Goal: Communication & Community: Answer question/provide support

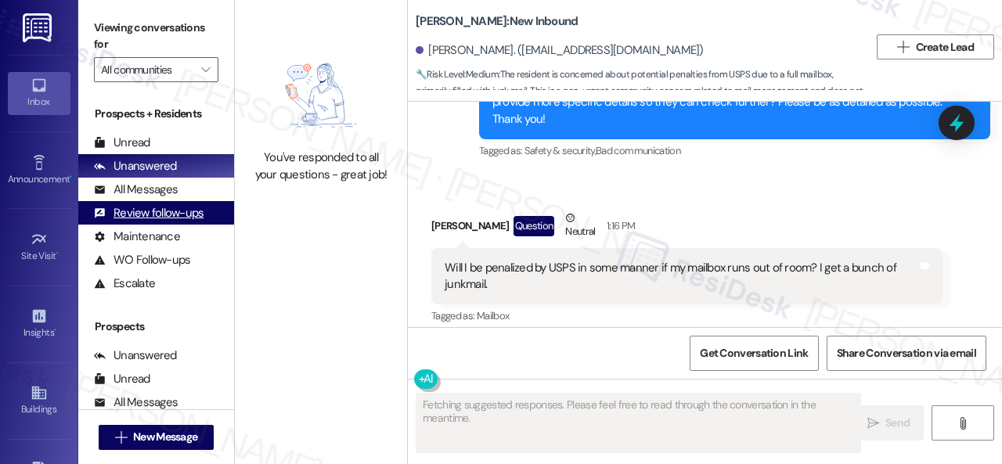
scroll to position [2645, 0]
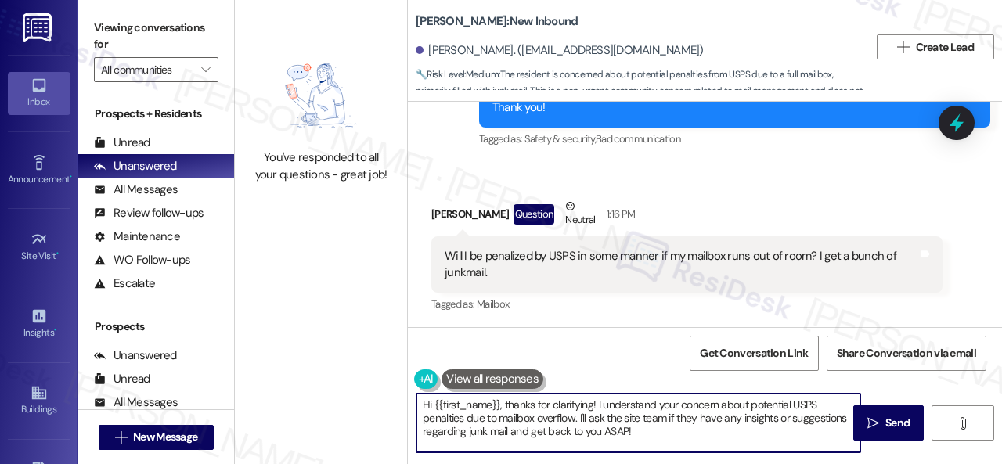
drag, startPoint x: 610, startPoint y: 414, endPoint x: 305, endPoint y: 386, distance: 305.9
click at [320, 380] on div "You've responded to all your questions - great job! [PERSON_NAME]: New Inbound …" at bounding box center [618, 232] width 767 height 464
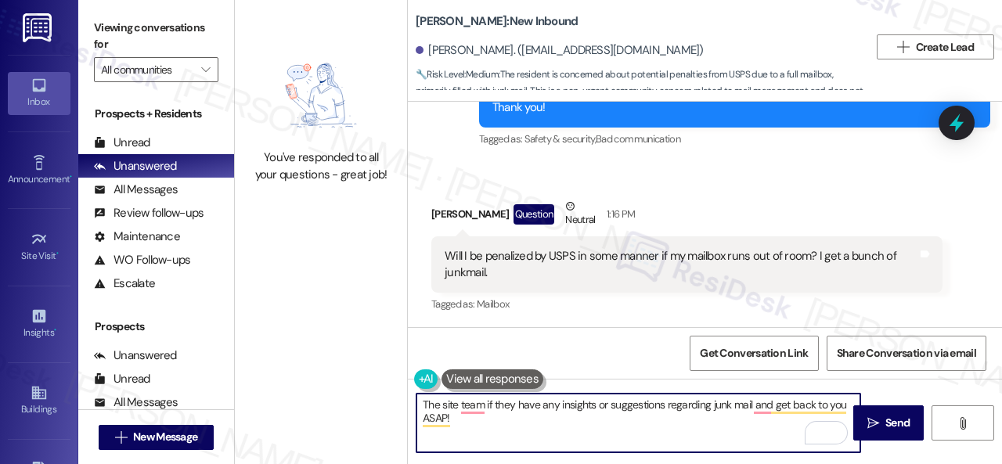
drag, startPoint x: 486, startPoint y: 403, endPoint x: 501, endPoint y: 424, distance: 25.2
click at [501, 424] on textarea "The site team if they have any insights or suggestions regarding junk mail and …" at bounding box center [639, 423] width 444 height 59
paste textarea "hey might stop delivering to the mailbox thinking you don't live there. You wil…"
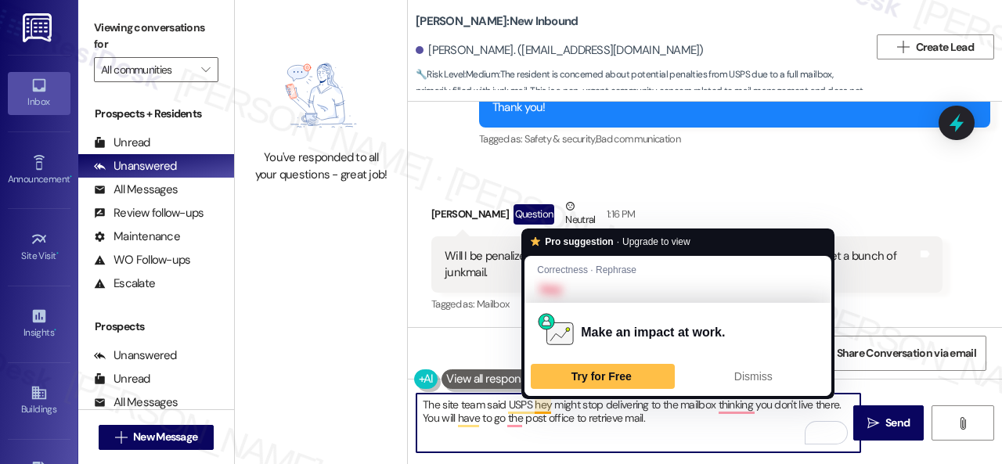
click at [540, 403] on textarea "The site team said USPS hey might stop delivering to the mailbox thinking you d…" at bounding box center [639, 423] width 444 height 59
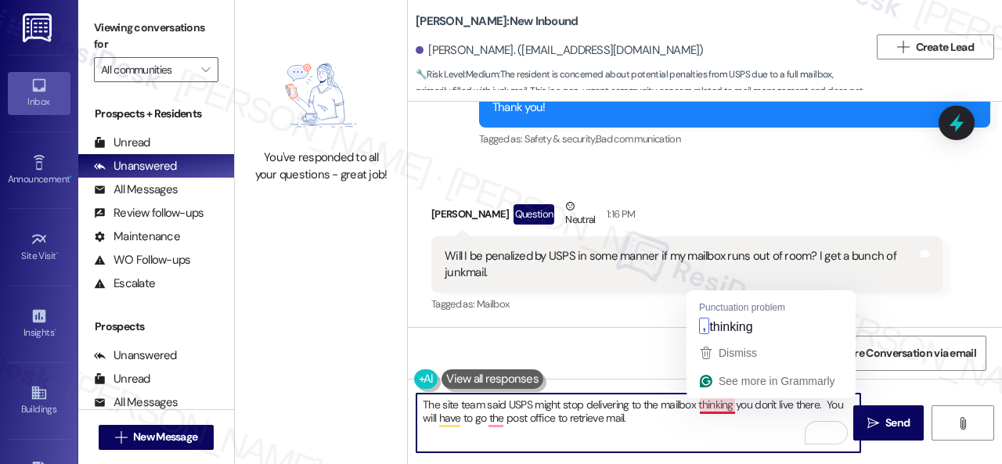
click at [716, 403] on textarea "The site team said USPS might stop delivering to the mailbox thinking you don't…" at bounding box center [639, 423] width 444 height 59
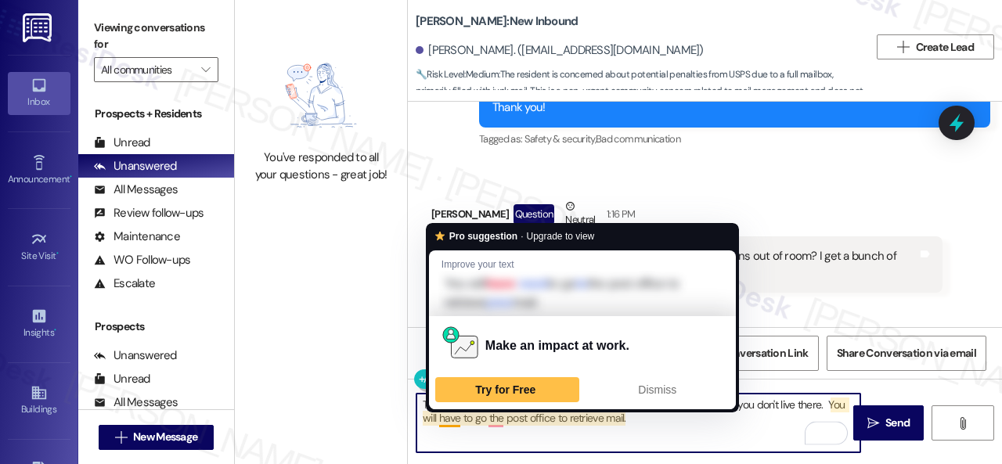
click at [449, 417] on textarea "The site team said USPS might stop delivering to the mailbox, thinking you don'…" at bounding box center [639, 423] width 444 height 59
click at [660, 386] on span "Dismiss" at bounding box center [657, 390] width 38 height 13
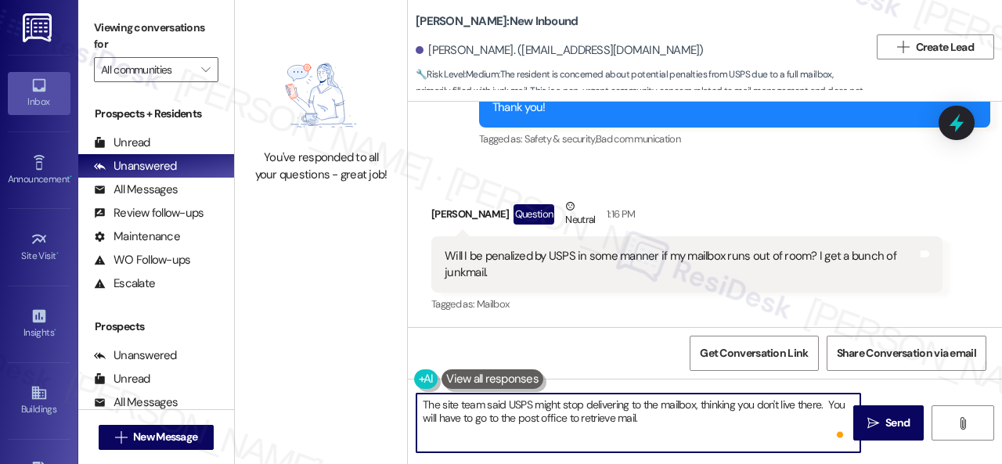
click at [659, 422] on textarea "The site team said USPS might stop delivering to the mailbox, thinking you don'…" at bounding box center [639, 423] width 444 height 59
type textarea "The site team said USPS might stop delivering to the mailbox, thinking you don'…"
click at [888, 418] on span "Send" at bounding box center [898, 423] width 24 height 16
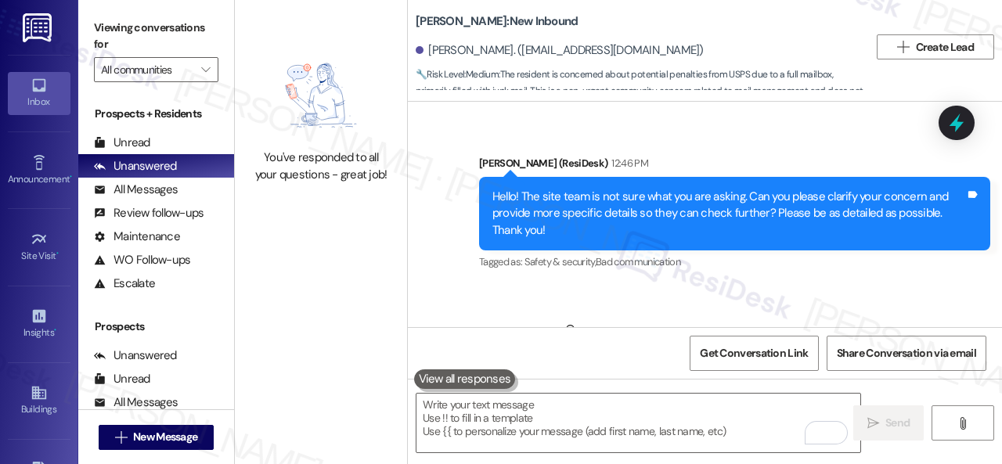
scroll to position [2494, 0]
